Goal: Transaction & Acquisition: Purchase product/service

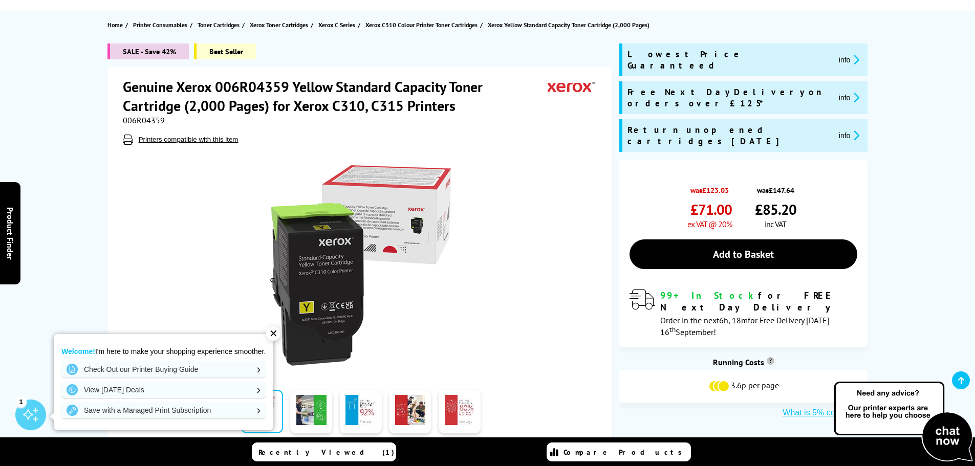
scroll to position [51, 0]
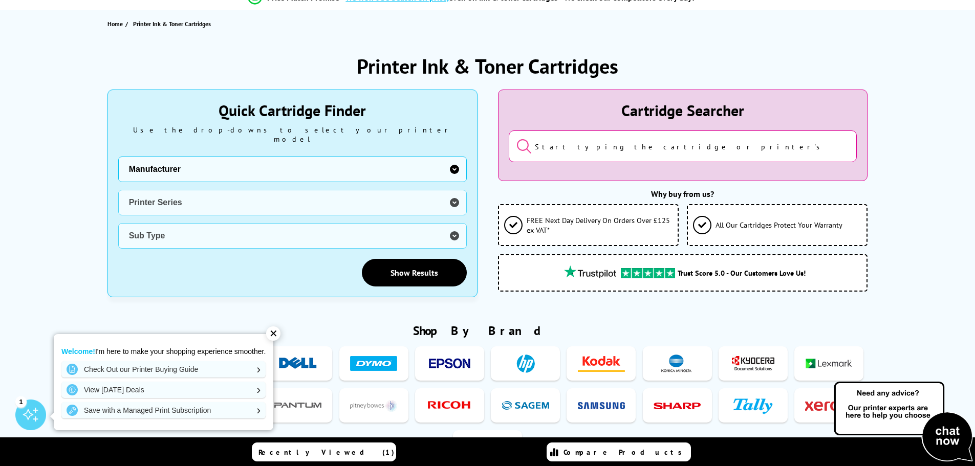
click at [574, 140] on input "search" at bounding box center [683, 146] width 348 height 32
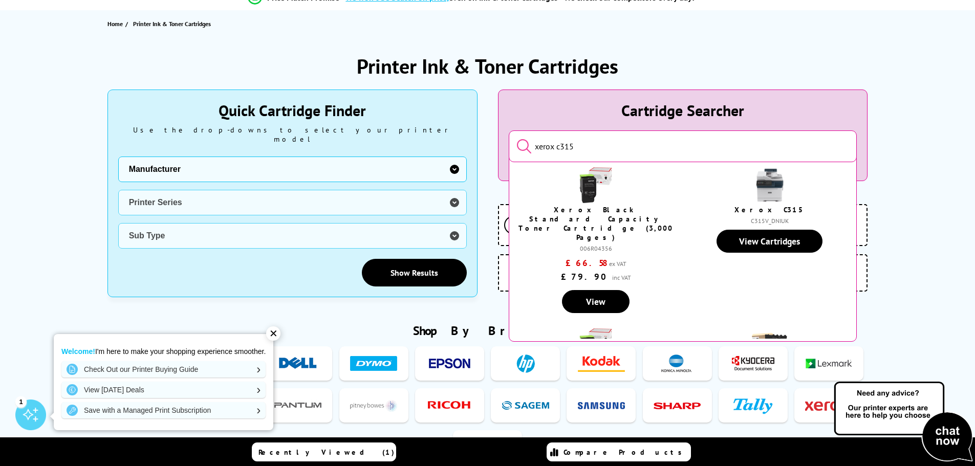
type input "xerox c315"
click at [516, 138] on button "submit" at bounding box center [516, 146] width 0 height 17
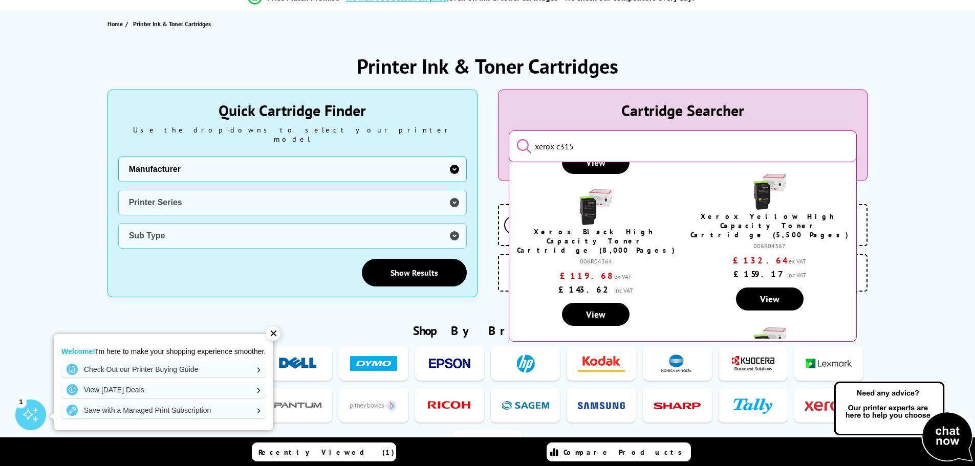
scroll to position [307, 0]
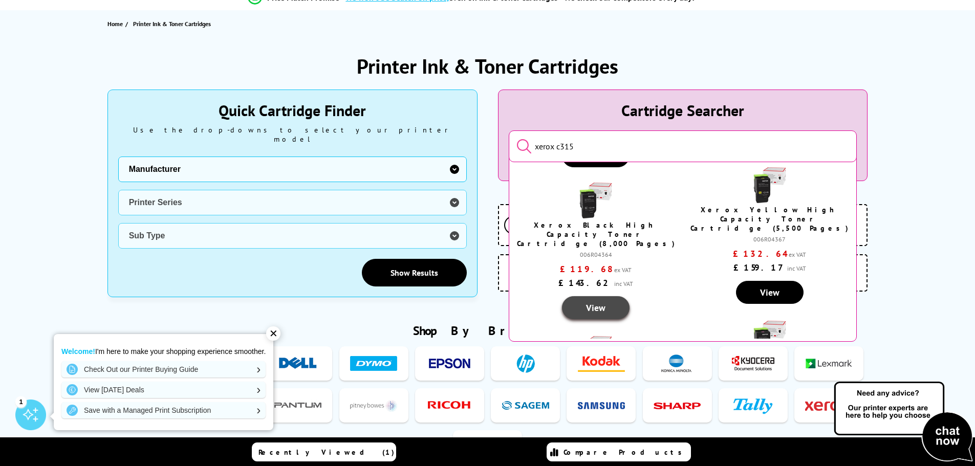
click at [600, 296] on link "View" at bounding box center [596, 307] width 68 height 23
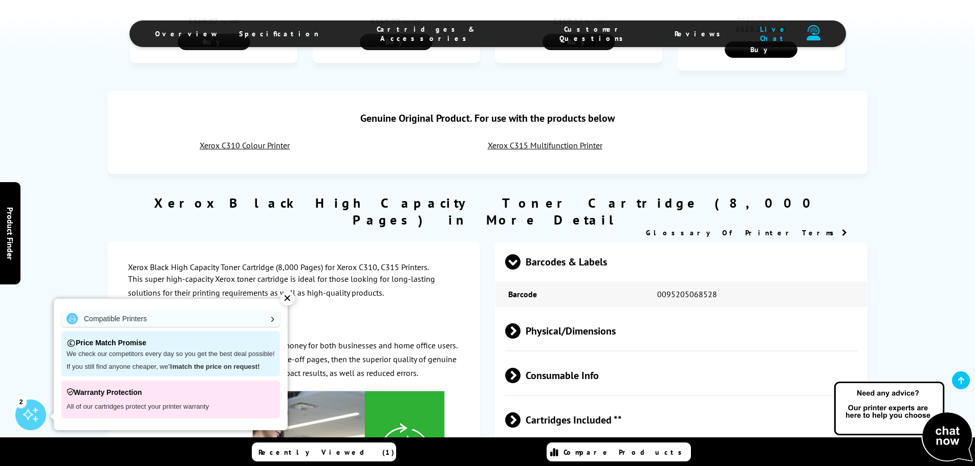
scroll to position [716, 0]
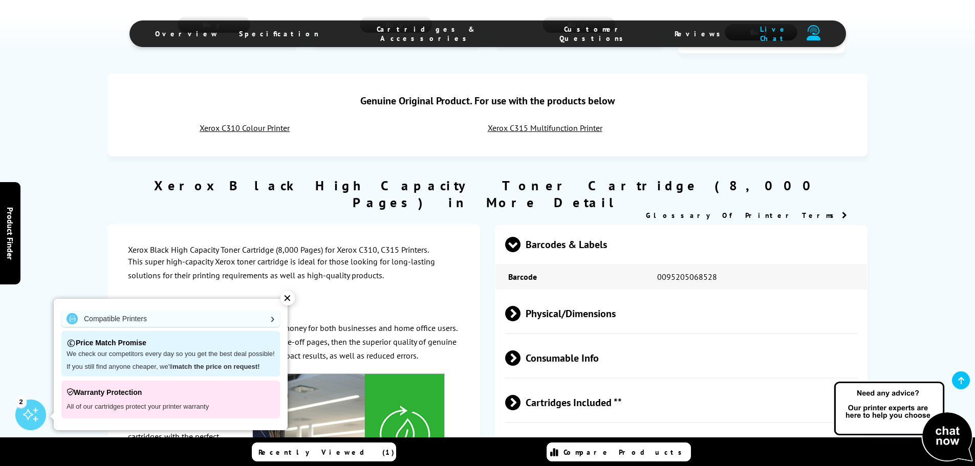
click at [286, 300] on div "✕" at bounding box center [287, 298] width 14 height 14
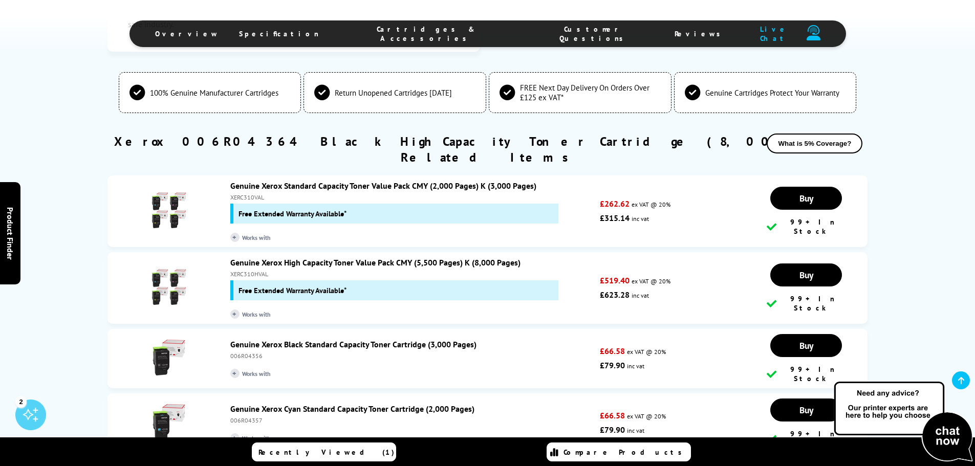
scroll to position [1484, 0]
